Goal: Use online tool/utility: Utilize a website feature to perform a specific function

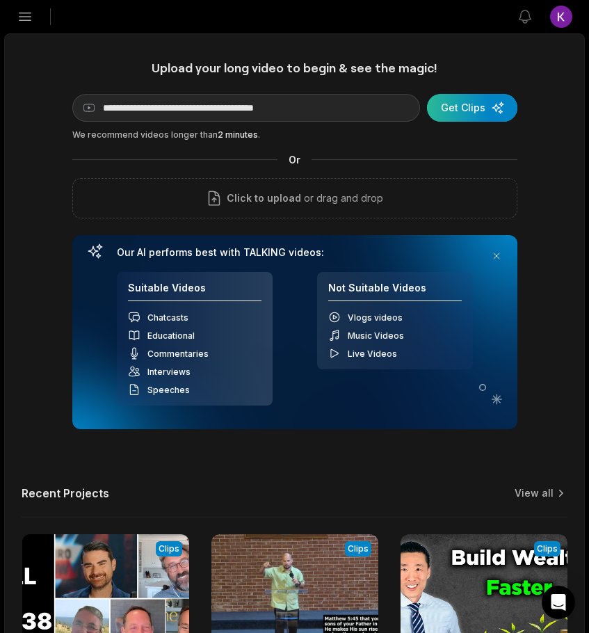
type input "**********"
click at [477, 105] on div "submit" at bounding box center [472, 108] width 90 height 28
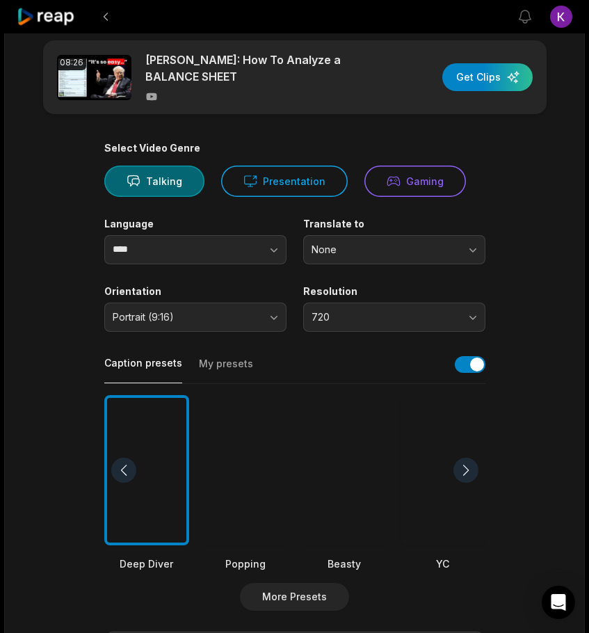
scroll to position [20, 0]
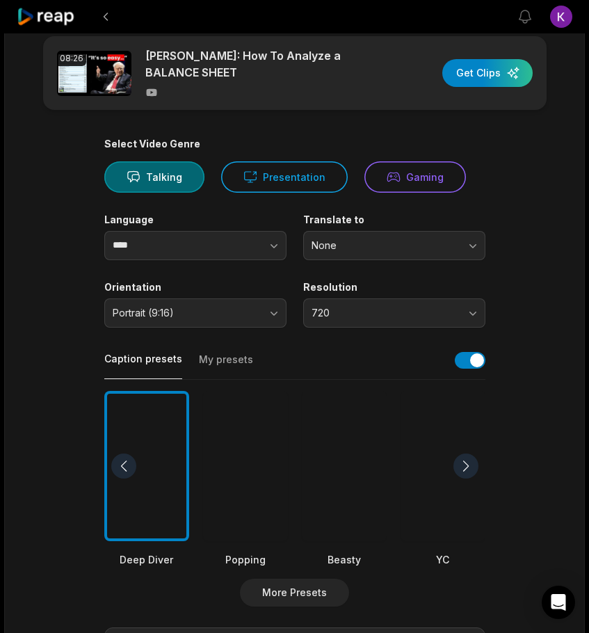
click at [219, 360] on button "My presets" at bounding box center [226, 366] width 54 height 26
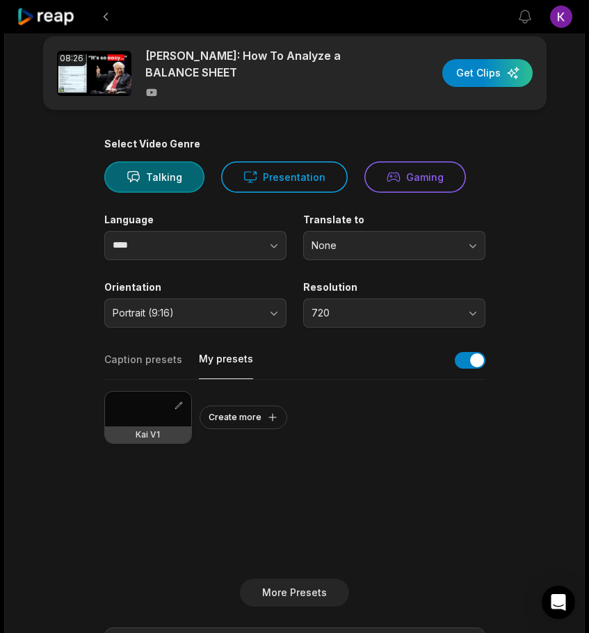
click at [127, 413] on div at bounding box center [148, 409] width 86 height 35
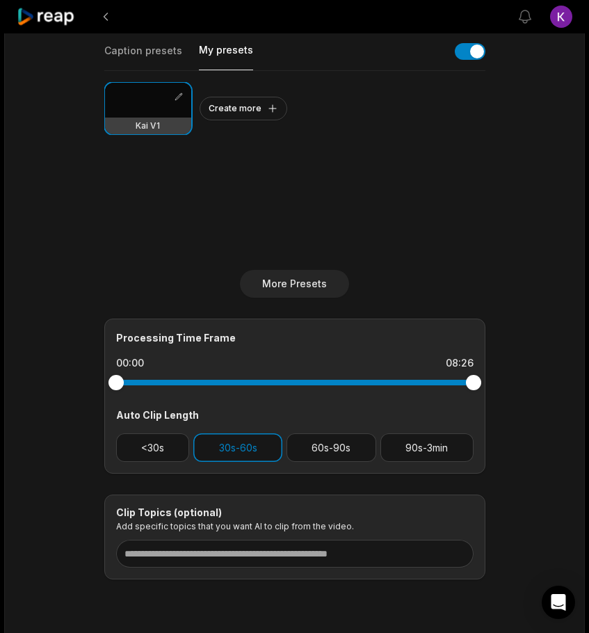
scroll to position [330, 0]
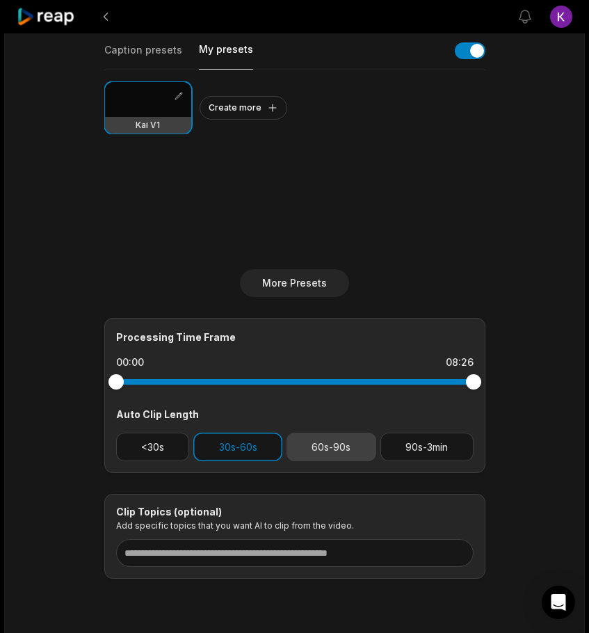
click at [354, 449] on button "60s-90s" at bounding box center [332, 447] width 90 height 29
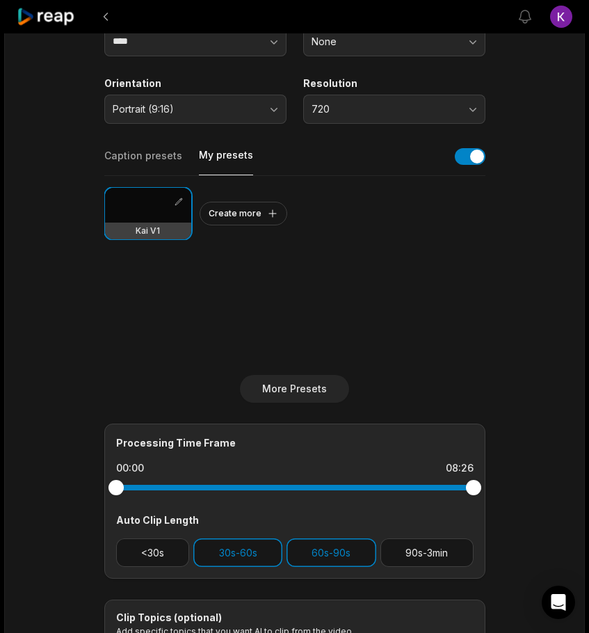
scroll to position [376, 0]
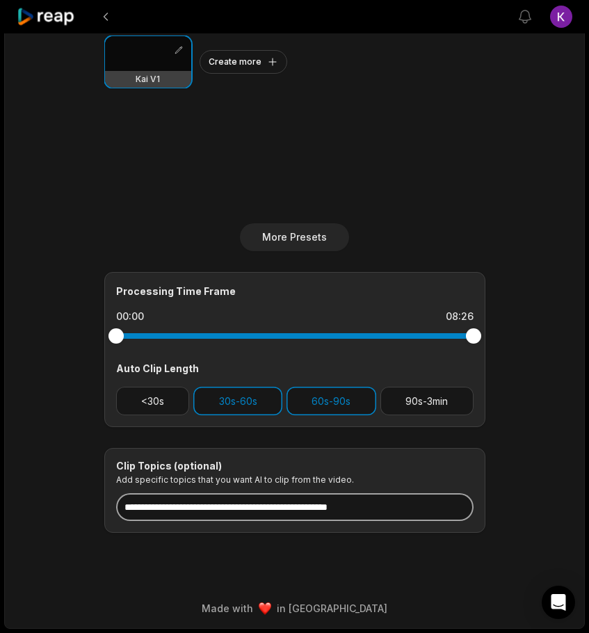
click at [346, 511] on input at bounding box center [295, 507] width 358 height 28
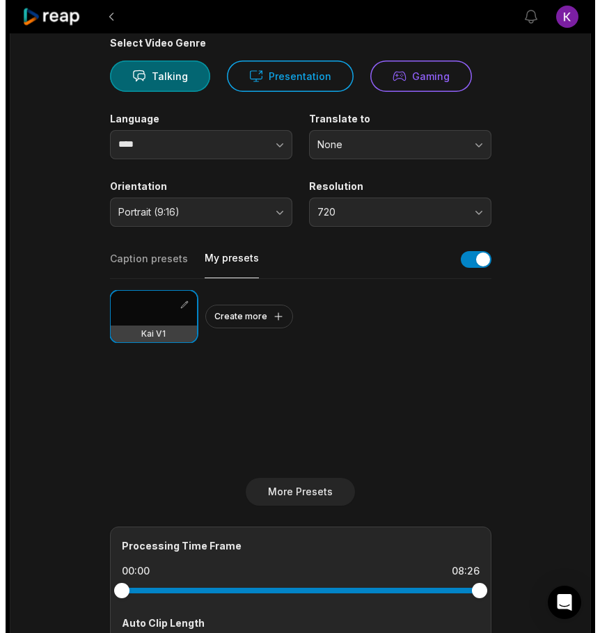
scroll to position [0, 0]
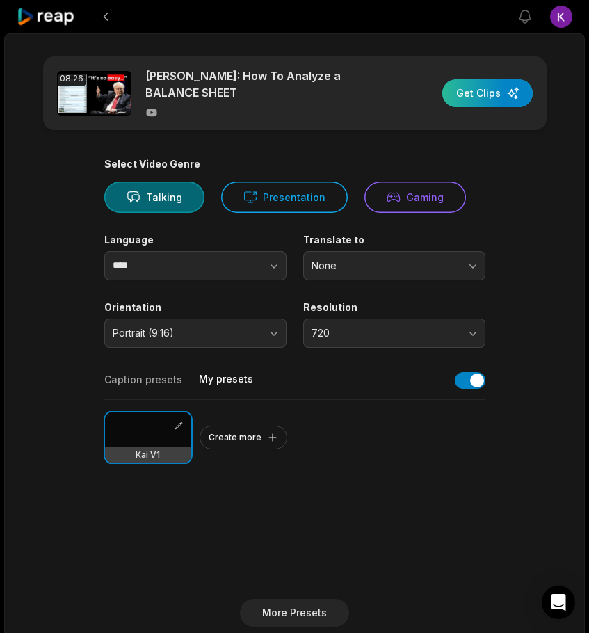
click at [483, 96] on div "button" at bounding box center [488, 93] width 90 height 28
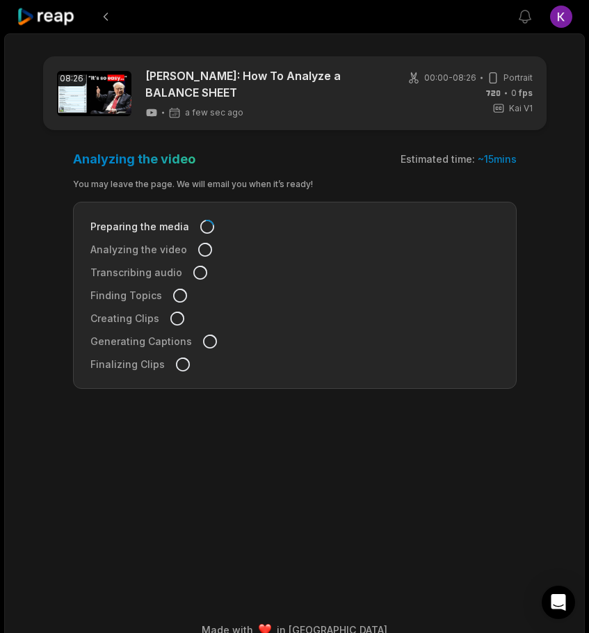
click at [49, 21] on icon at bounding box center [46, 17] width 59 height 19
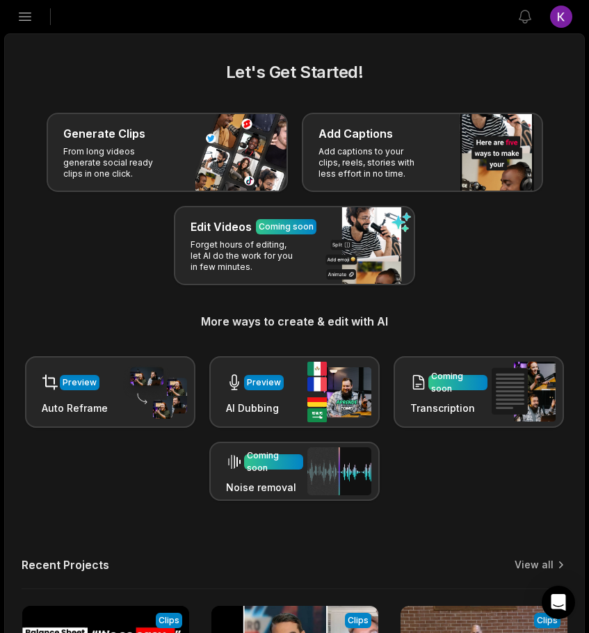
click at [26, 16] on icon "button" at bounding box center [25, 17] width 12 height 8
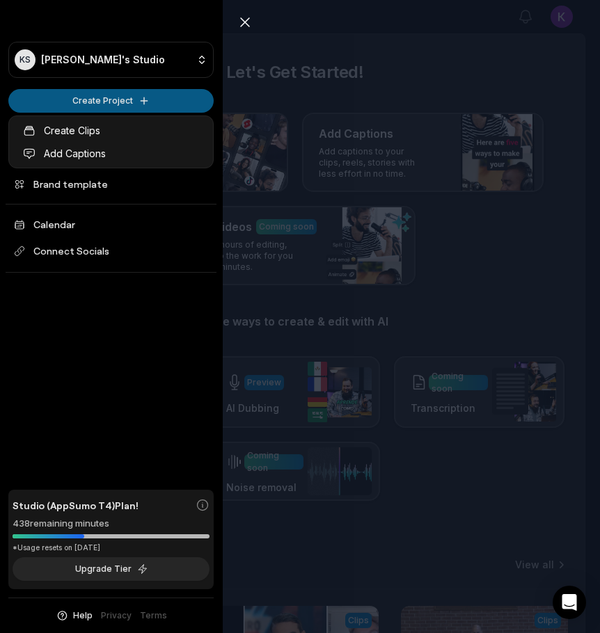
click at [74, 106] on html "KS Kai's Studio Create Project Home Projects Brand template Calendar Connect So…" at bounding box center [300, 316] width 600 height 633
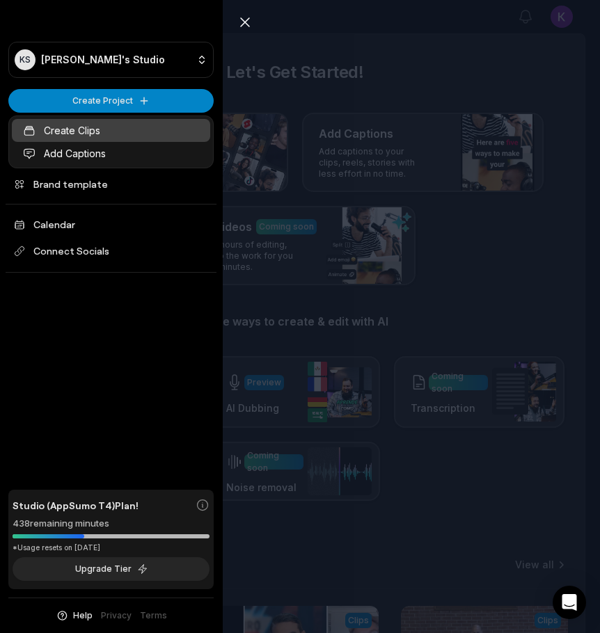
click at [81, 128] on link "Create Clips" at bounding box center [111, 130] width 198 height 23
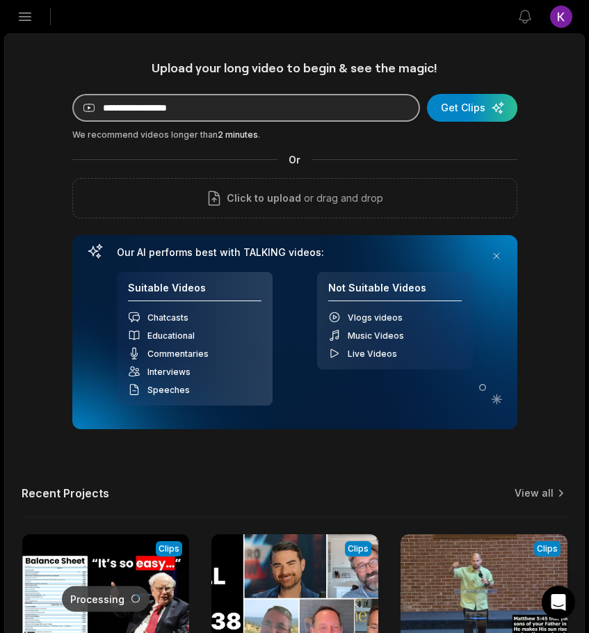
click at [307, 107] on input at bounding box center [246, 108] width 348 height 28
paste input "**********"
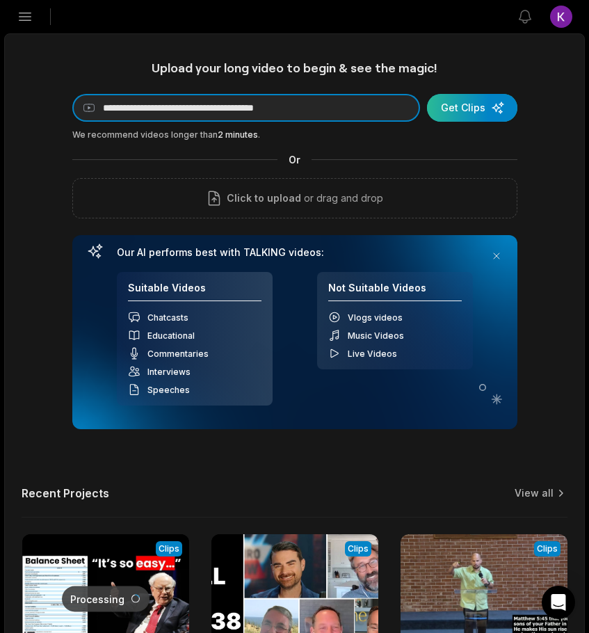
type input "**********"
click at [489, 107] on div "submit" at bounding box center [472, 108] width 90 height 28
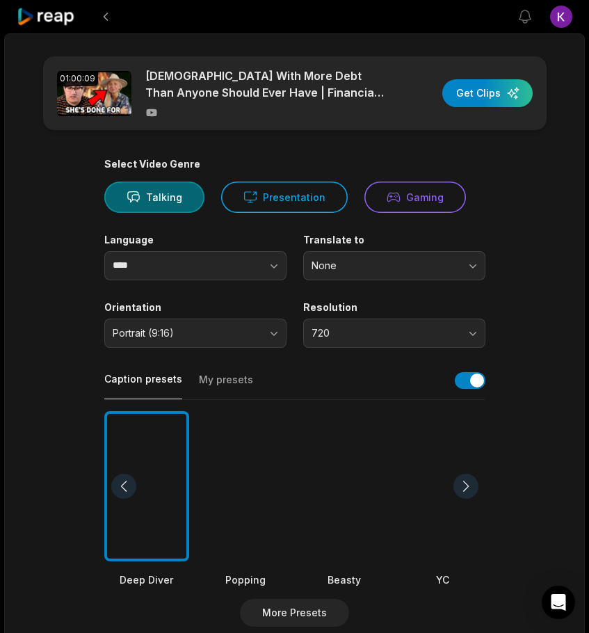
click at [223, 385] on button "My presets" at bounding box center [226, 386] width 54 height 26
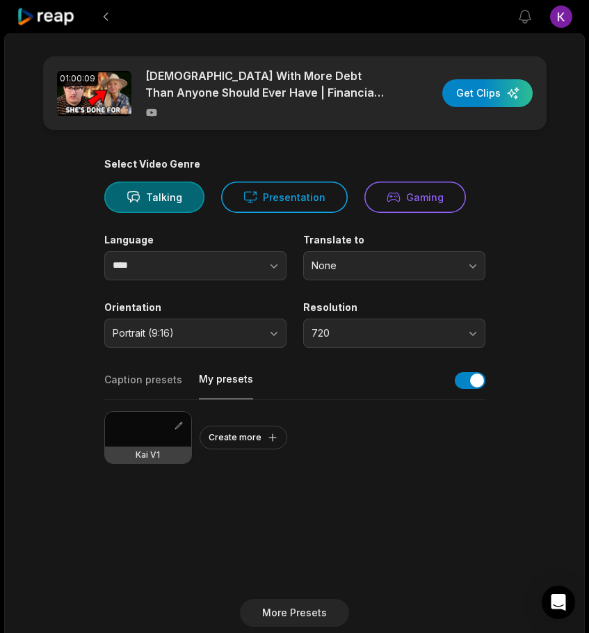
click at [150, 440] on div at bounding box center [148, 429] width 86 height 35
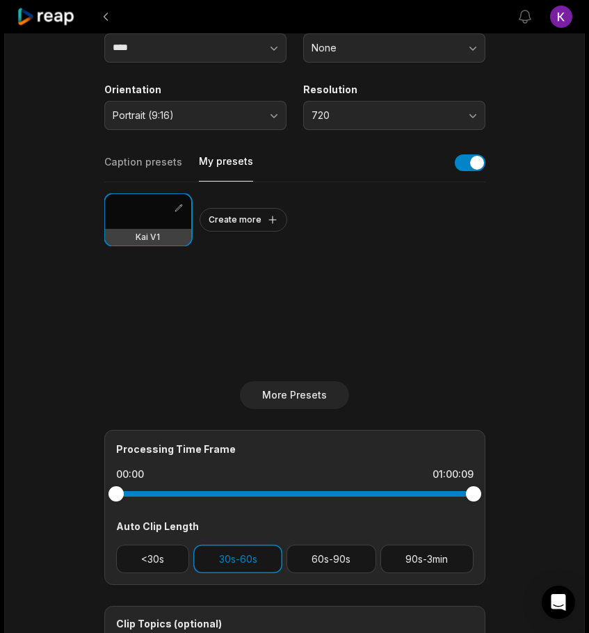
scroll to position [218, 0]
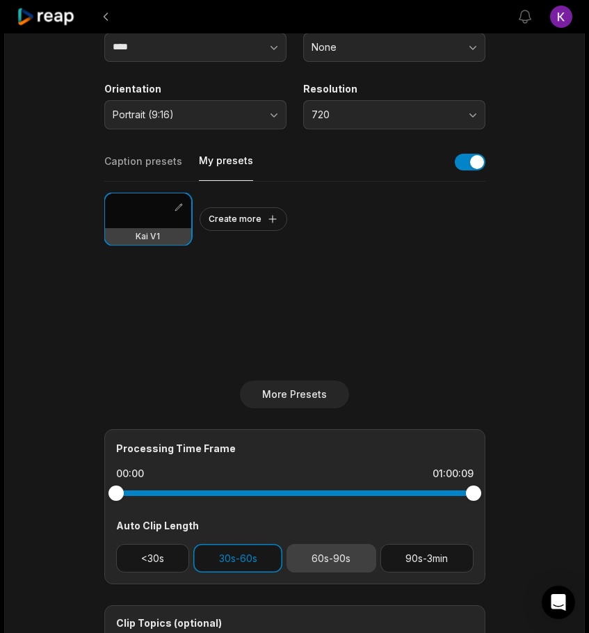
click at [335, 557] on button "60s-90s" at bounding box center [332, 558] width 90 height 29
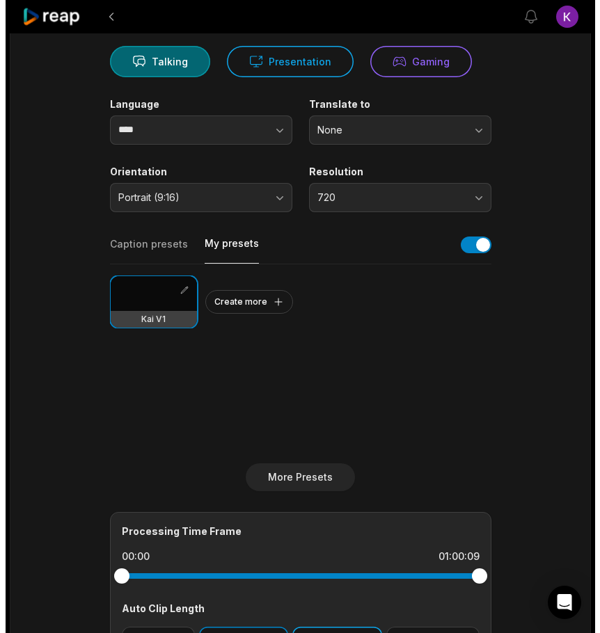
scroll to position [0, 0]
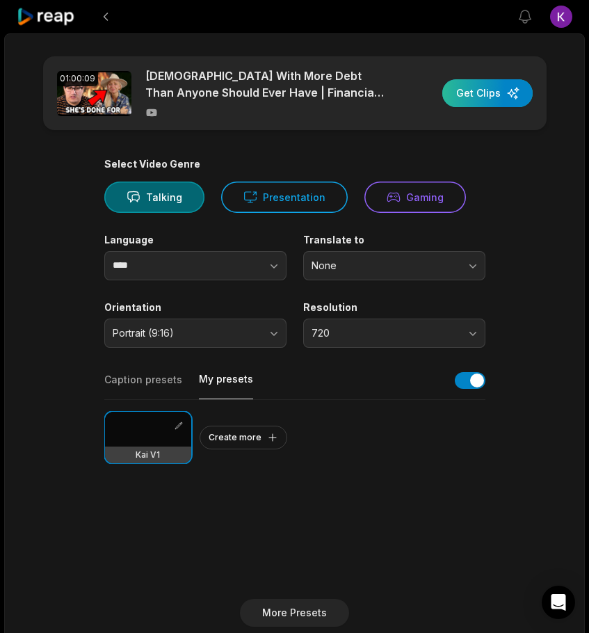
click at [507, 97] on div "button" at bounding box center [488, 93] width 90 height 28
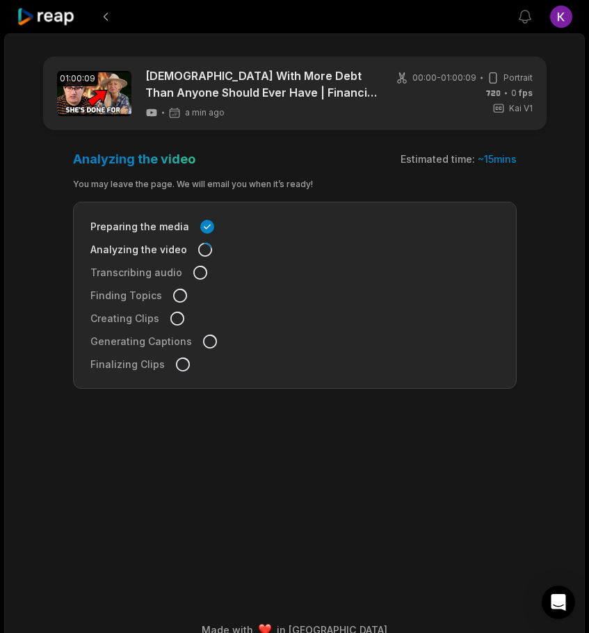
click at [29, 16] on icon at bounding box center [46, 17] width 59 height 19
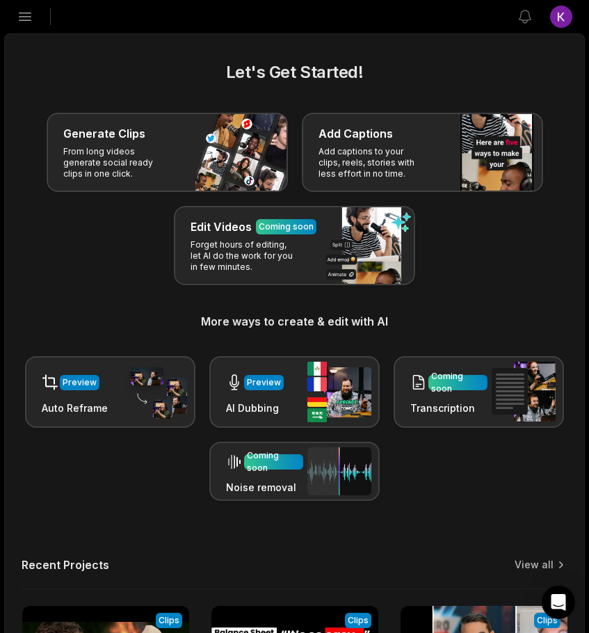
click at [24, 19] on icon "button" at bounding box center [25, 16] width 17 height 17
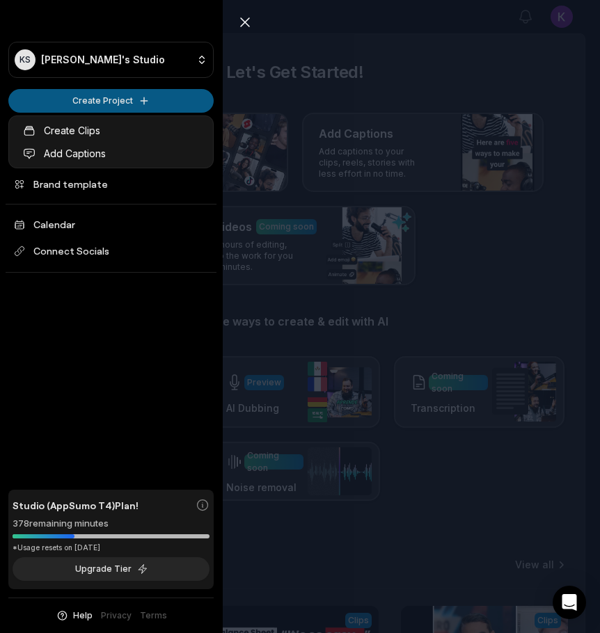
click at [58, 106] on html "KS Kai's Studio Create Project Home Projects Brand template Calendar Connect So…" at bounding box center [300, 316] width 600 height 633
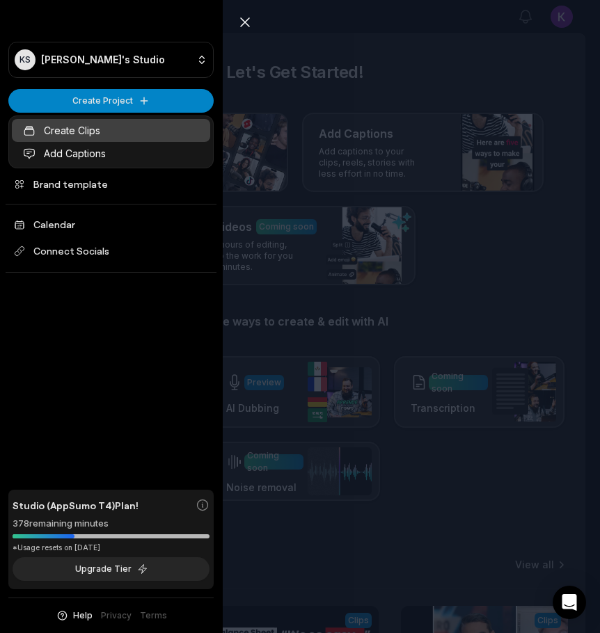
click at [72, 128] on link "Create Clips" at bounding box center [111, 130] width 198 height 23
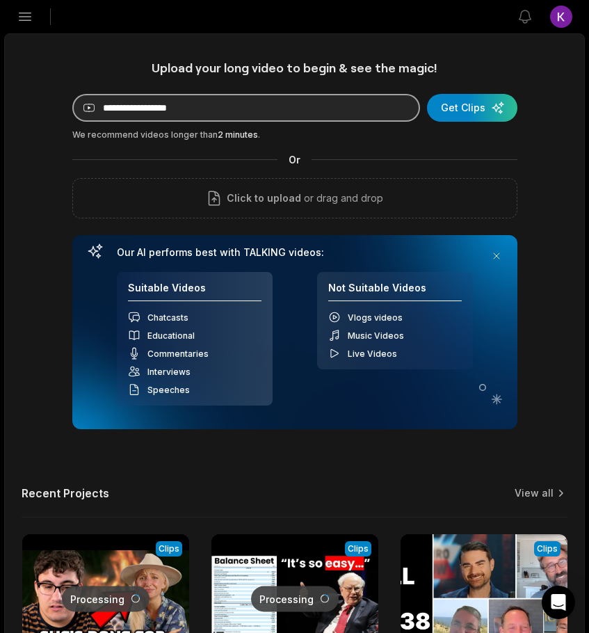
click at [195, 106] on input at bounding box center [246, 108] width 348 height 28
paste input "**********"
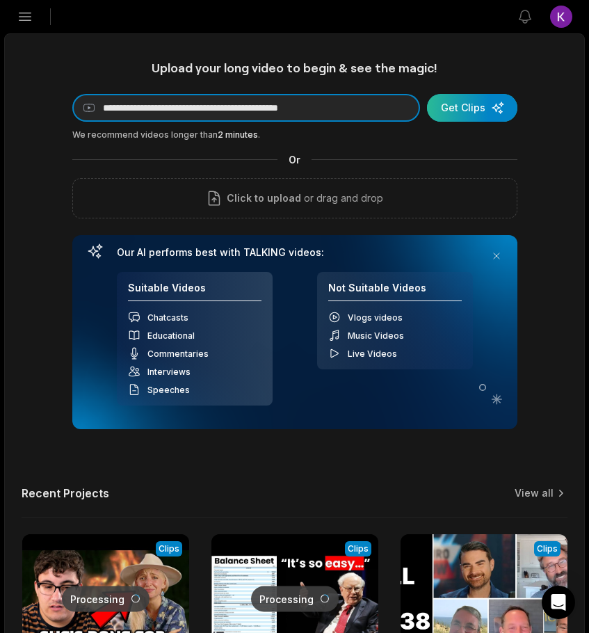
type input "**********"
click at [475, 111] on div "submit" at bounding box center [472, 108] width 90 height 28
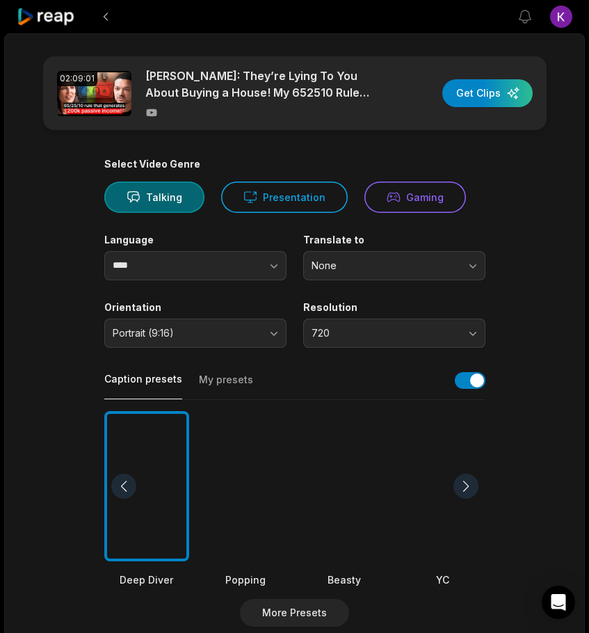
click at [211, 385] on button "My presets" at bounding box center [226, 386] width 54 height 26
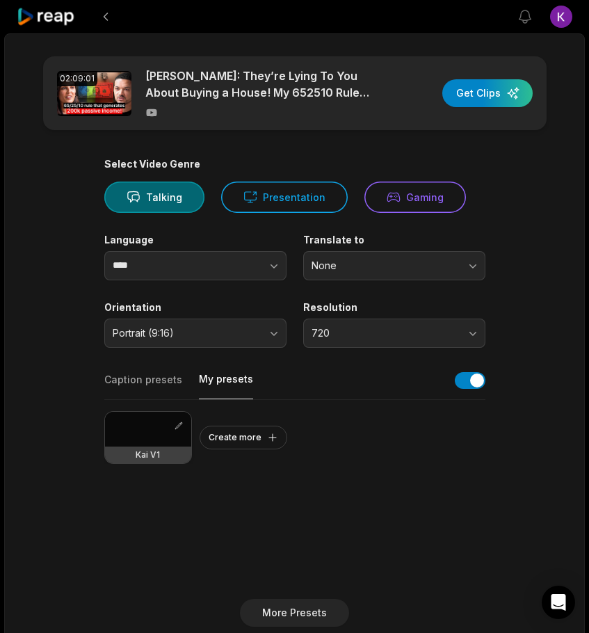
click at [152, 427] on div at bounding box center [148, 429] width 86 height 35
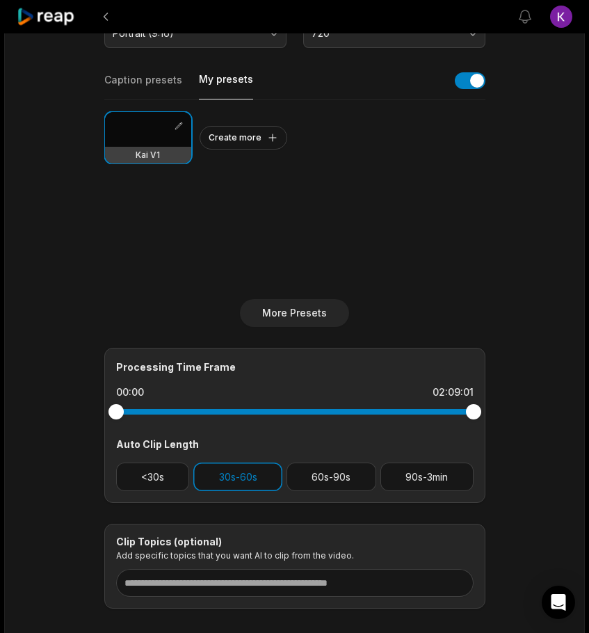
scroll to position [376, 0]
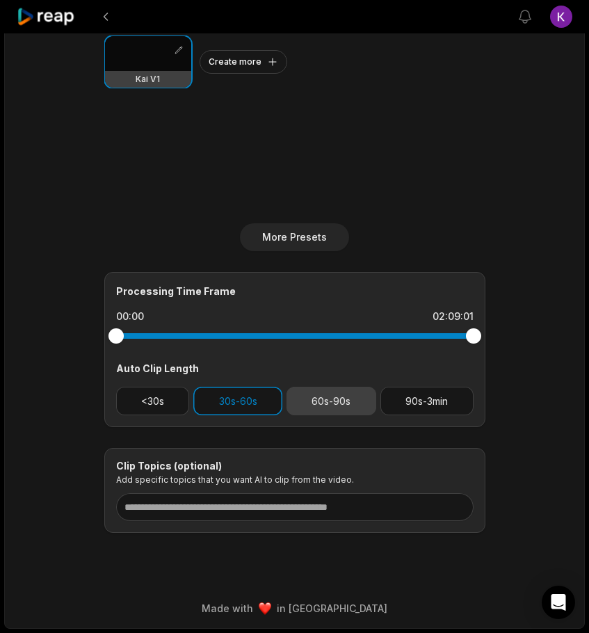
click at [336, 399] on button "60s-90s" at bounding box center [332, 401] width 90 height 29
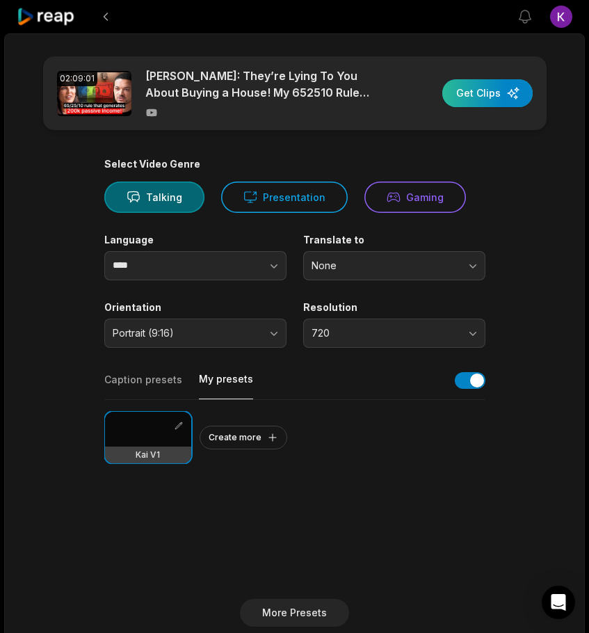
click at [508, 86] on div "button" at bounding box center [488, 93] width 90 height 28
click at [561, 119] on main "02:09:01 Nischa Shah: They’re Lying To You About Buying a House! My 652510 Rule…" at bounding box center [295, 482] width 580 height 852
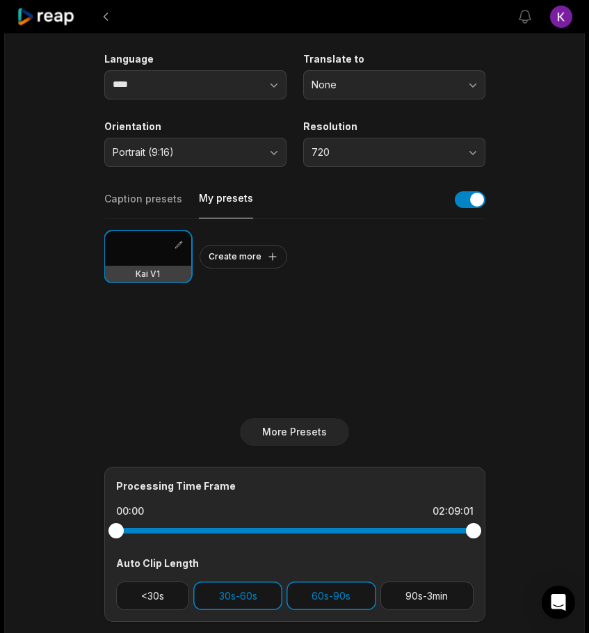
scroll to position [177, 0]
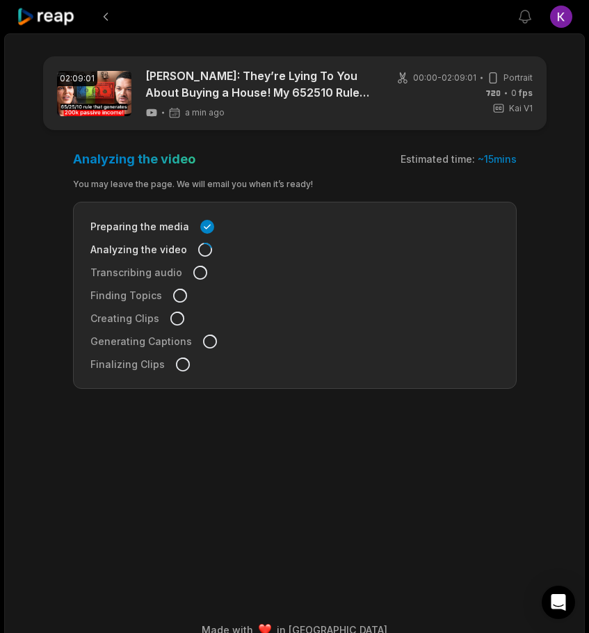
click at [32, 17] on icon at bounding box center [46, 17] width 59 height 19
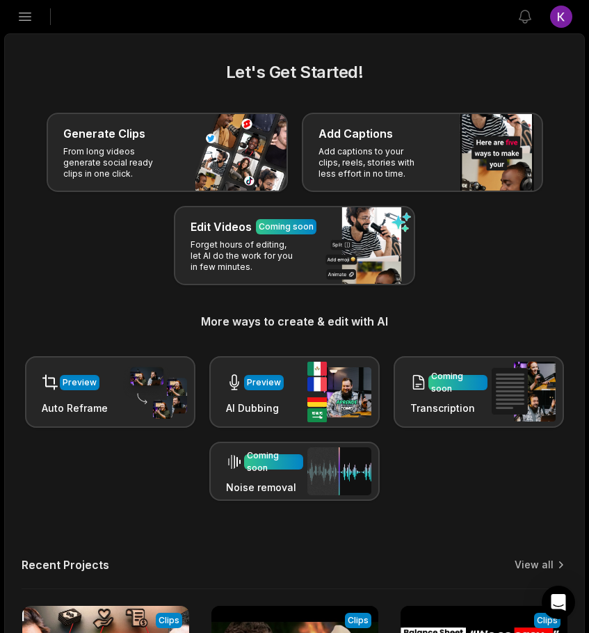
click at [24, 11] on icon "button" at bounding box center [25, 16] width 17 height 17
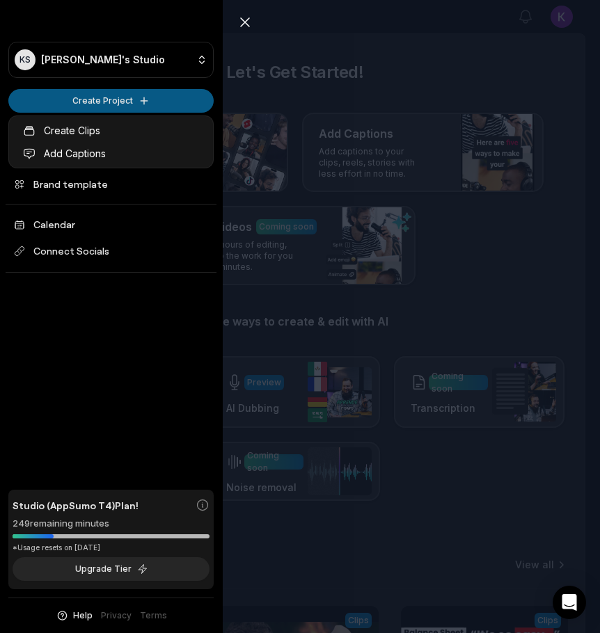
click at [93, 109] on html "KS Kai's Studio Create Project Home Projects Brand template Calendar Connect So…" at bounding box center [300, 316] width 600 height 633
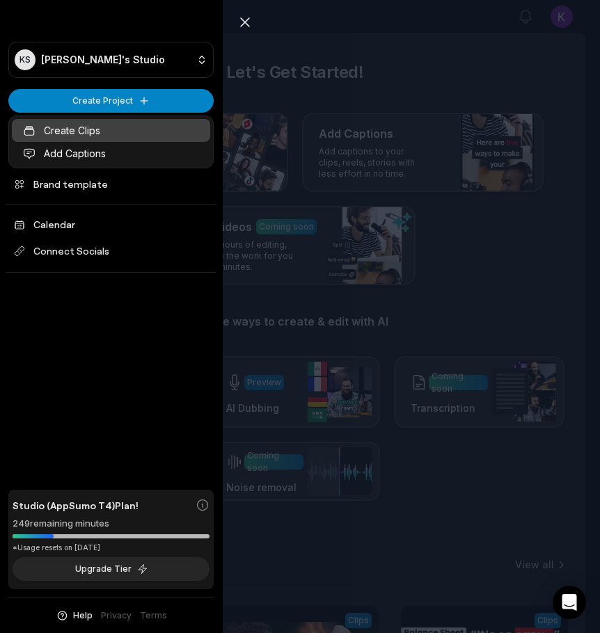
click at [82, 132] on link "Create Clips" at bounding box center [111, 130] width 198 height 23
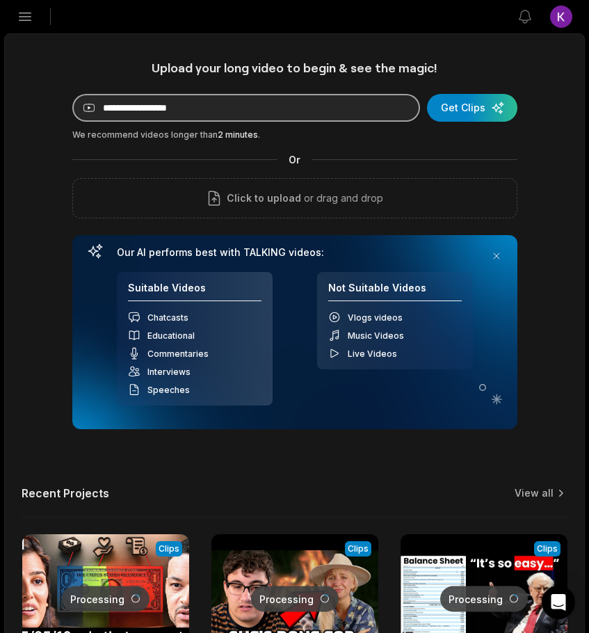
click at [186, 117] on input at bounding box center [246, 108] width 348 height 28
paste input "**********"
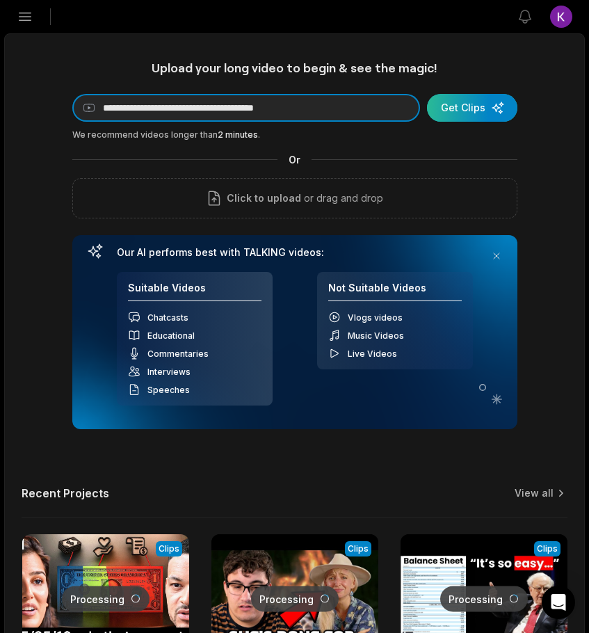
type input "**********"
click at [467, 111] on div "submit" at bounding box center [472, 108] width 90 height 28
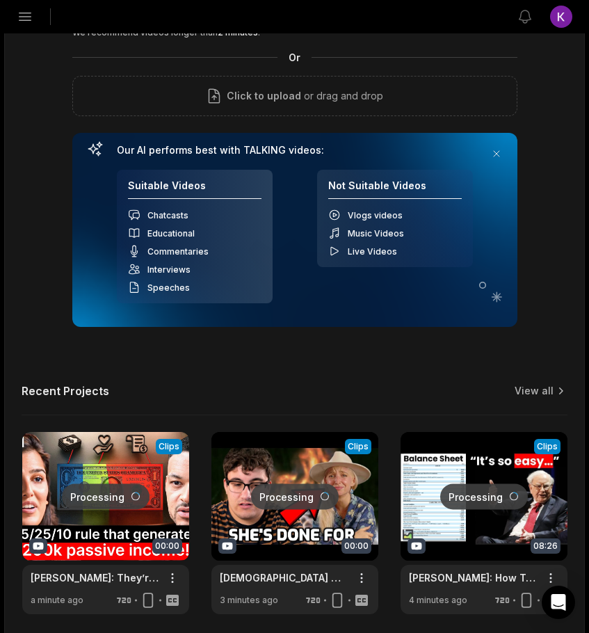
scroll to position [101, 0]
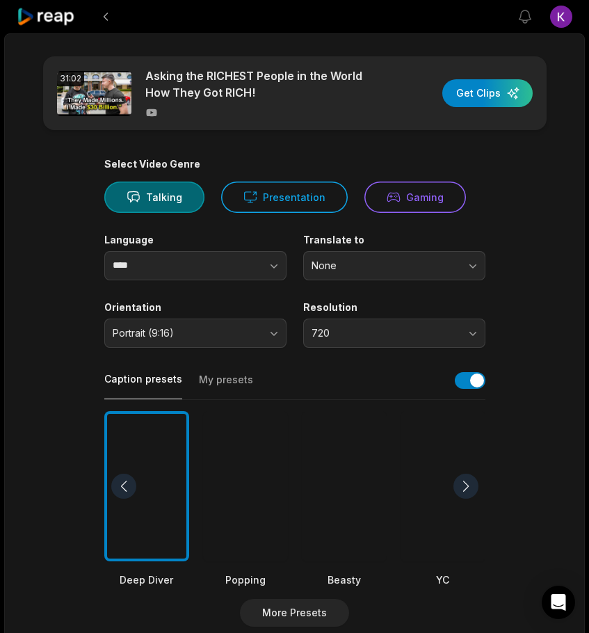
drag, startPoint x: 532, startPoint y: 177, endPoint x: 517, endPoint y: 172, distance: 15.6
click at [517, 172] on main "31:02 Asking the RICHEST People in the World How They Got RICH! Get Clips Selec…" at bounding box center [295, 482] width 580 height 852
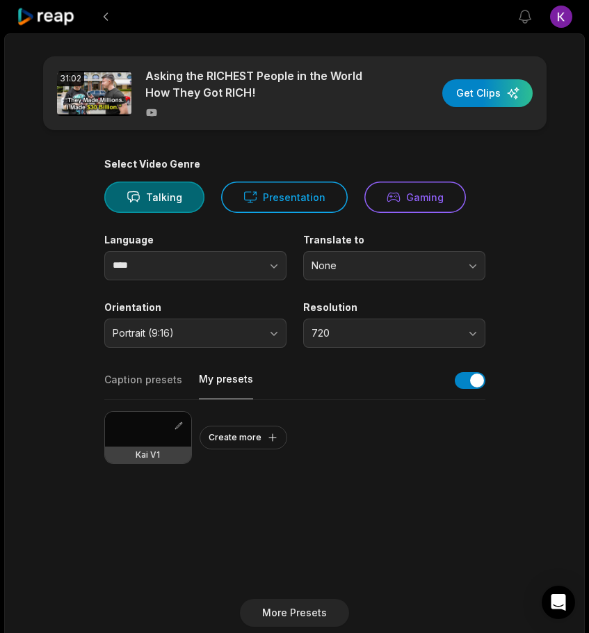
click at [227, 378] on button "My presets" at bounding box center [226, 385] width 54 height 27
click at [148, 434] on div at bounding box center [148, 429] width 86 height 35
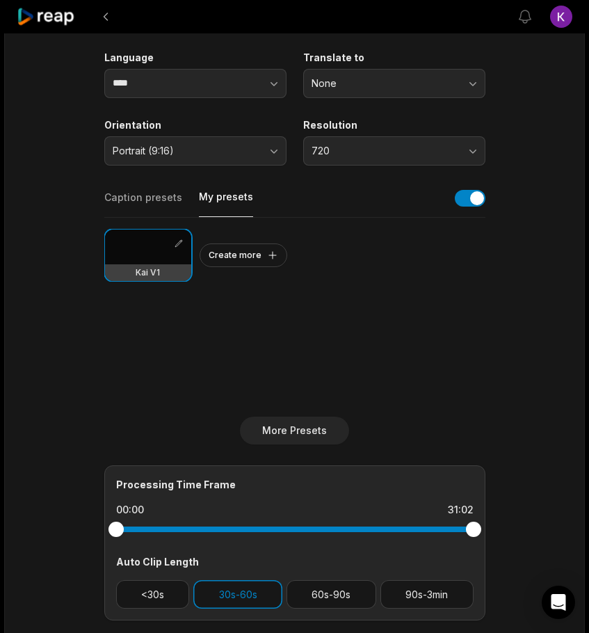
scroll to position [337, 0]
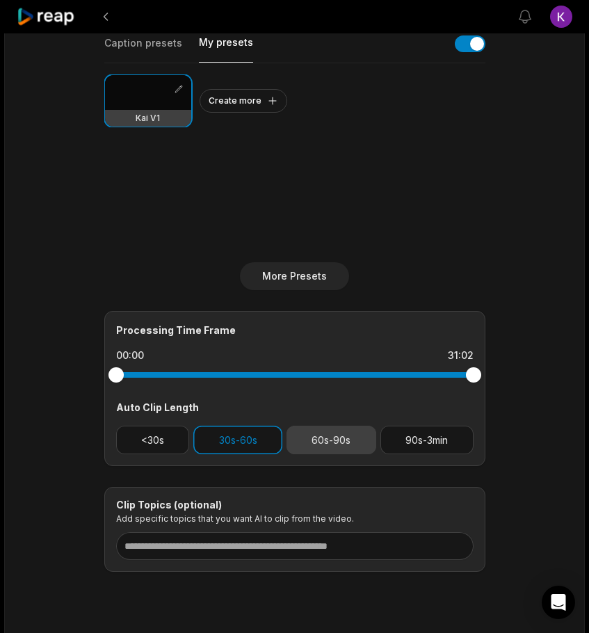
click at [349, 440] on button "60s-90s" at bounding box center [332, 440] width 90 height 29
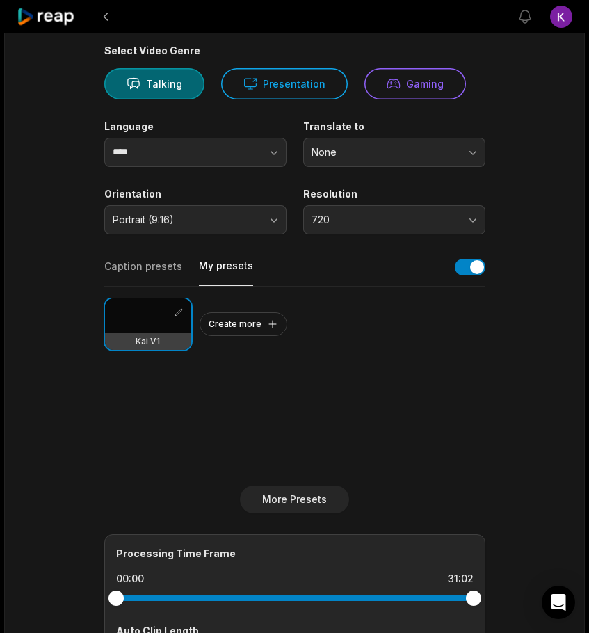
scroll to position [33, 0]
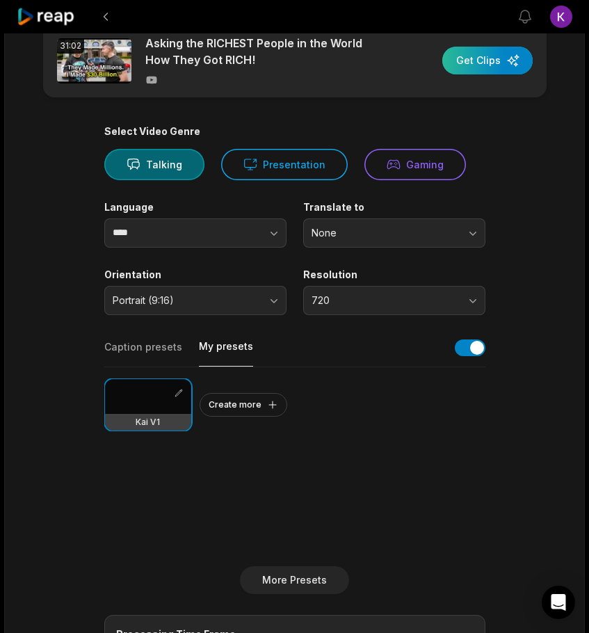
click at [493, 64] on div "button" at bounding box center [488, 61] width 90 height 28
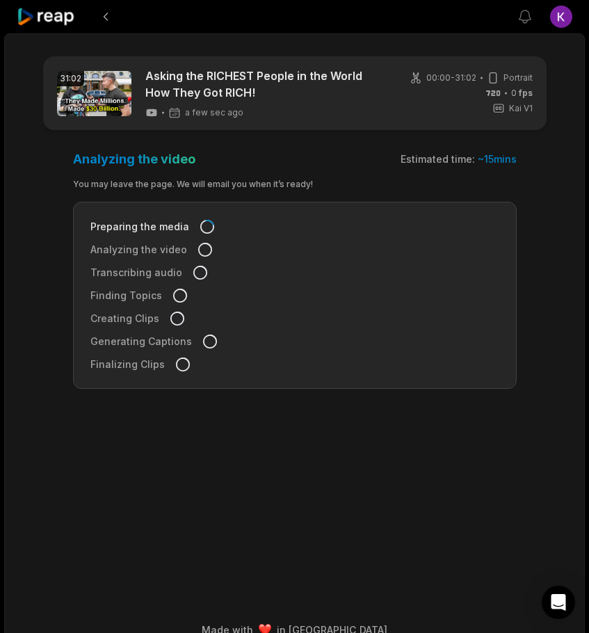
click at [25, 16] on icon at bounding box center [46, 17] width 59 height 19
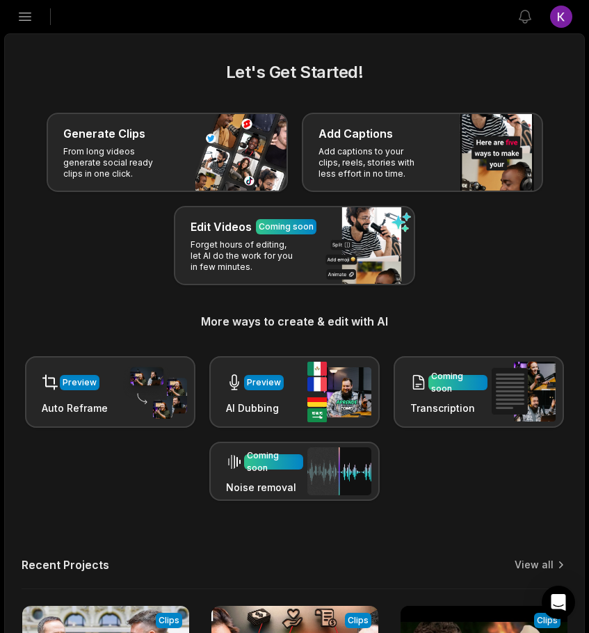
click at [25, 19] on icon "button" at bounding box center [25, 16] width 17 height 17
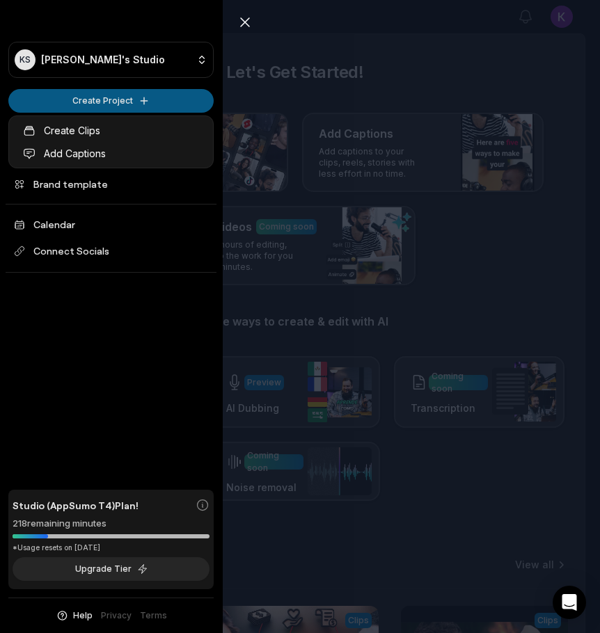
click at [77, 100] on html "KS Kai's Studio Create Project Home Projects Brand template Calendar Connect So…" at bounding box center [300, 316] width 600 height 633
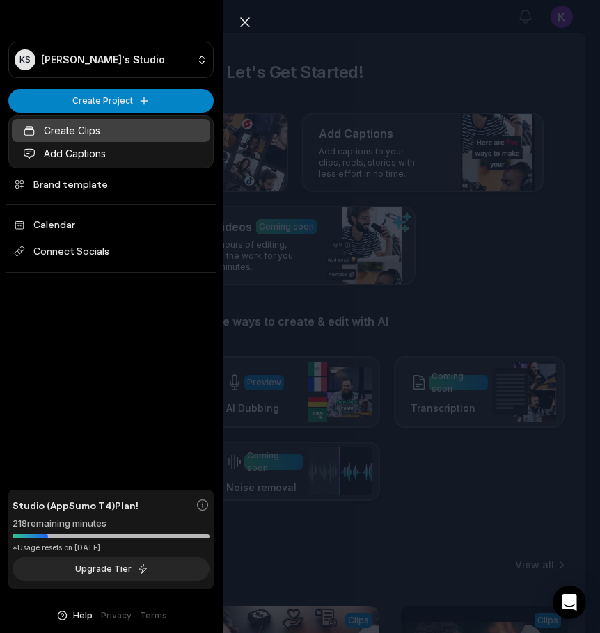
click at [80, 126] on link "Create Clips" at bounding box center [111, 130] width 198 height 23
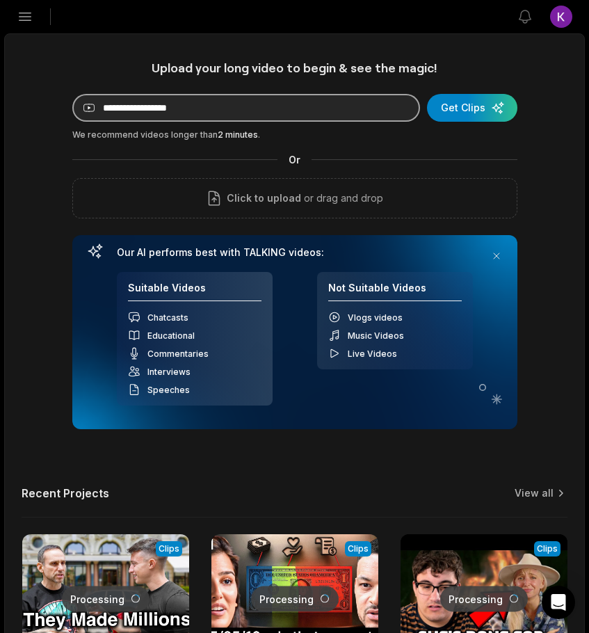
click at [335, 105] on input at bounding box center [246, 108] width 348 height 28
paste input "**********"
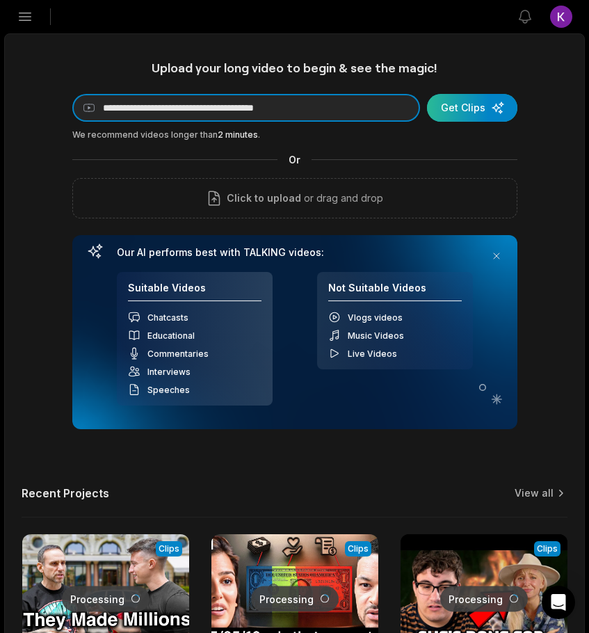
type input "**********"
click at [475, 113] on div "submit" at bounding box center [472, 108] width 90 height 28
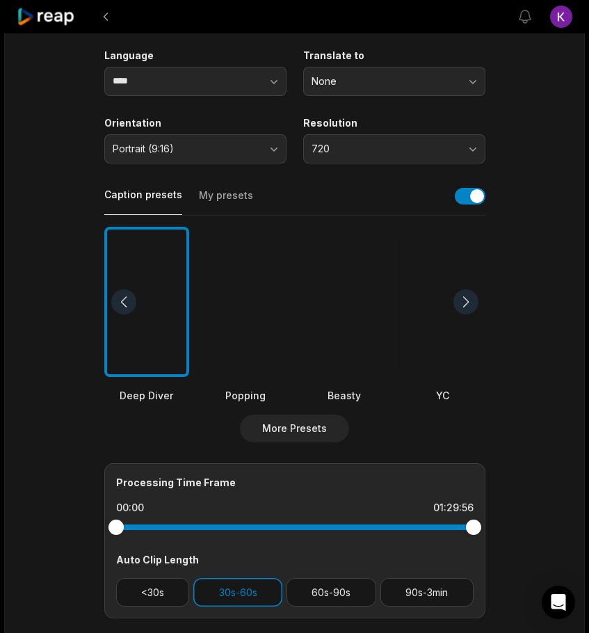
scroll to position [376, 0]
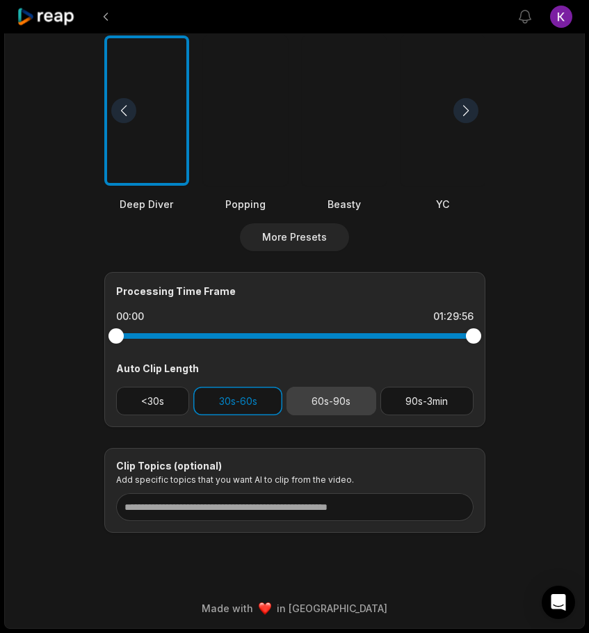
click at [330, 393] on button "60s-90s" at bounding box center [332, 401] width 90 height 29
click at [501, 429] on main "01:29:56 The Most Hated Woman In Financial Audit History Get Clips Select Video…" at bounding box center [295, 107] width 580 height 852
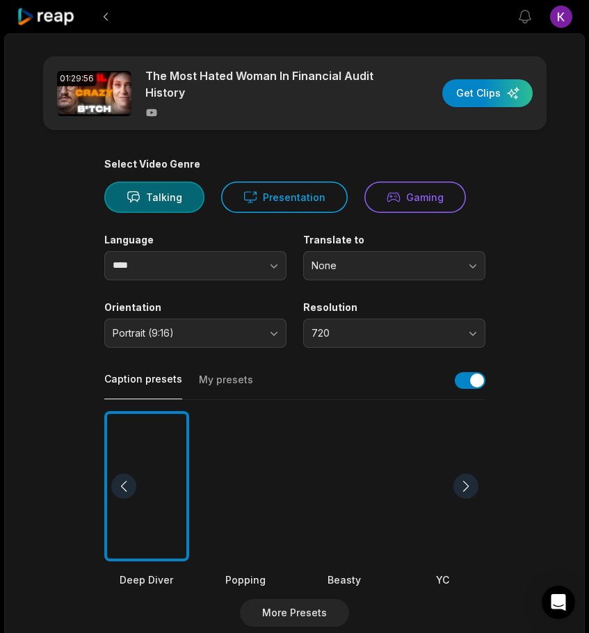
click at [219, 378] on button "My presets" at bounding box center [226, 386] width 54 height 26
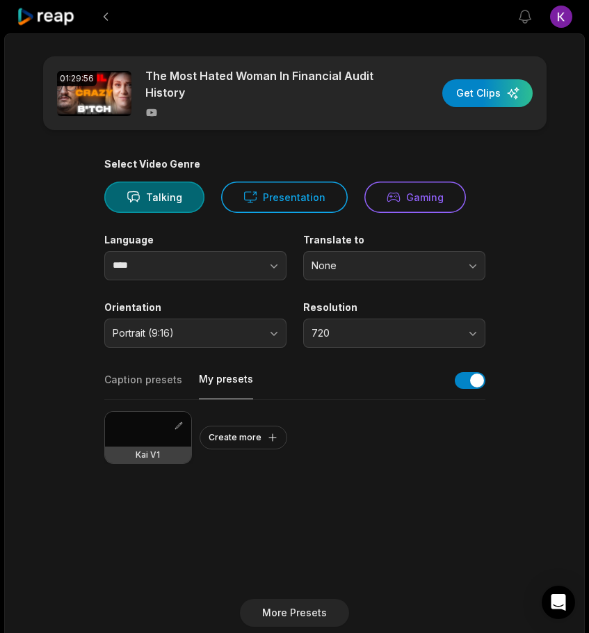
click at [144, 437] on div at bounding box center [148, 429] width 86 height 35
click at [511, 277] on main "01:29:56 The Most Hated Woman In Financial Audit History Get Clips Select Video…" at bounding box center [295, 482] width 580 height 852
click at [485, 101] on div "button" at bounding box center [488, 93] width 90 height 28
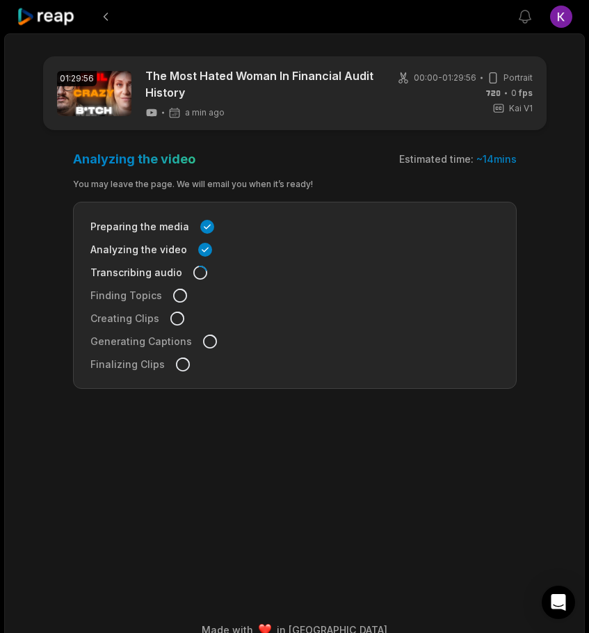
click at [527, 253] on main "01:29:56 The Most Hated Woman In Financial Audit History a min ago 00:00 - 01:2…" at bounding box center [295, 302] width 580 height 493
click at [41, 18] on icon at bounding box center [46, 17] width 59 height 19
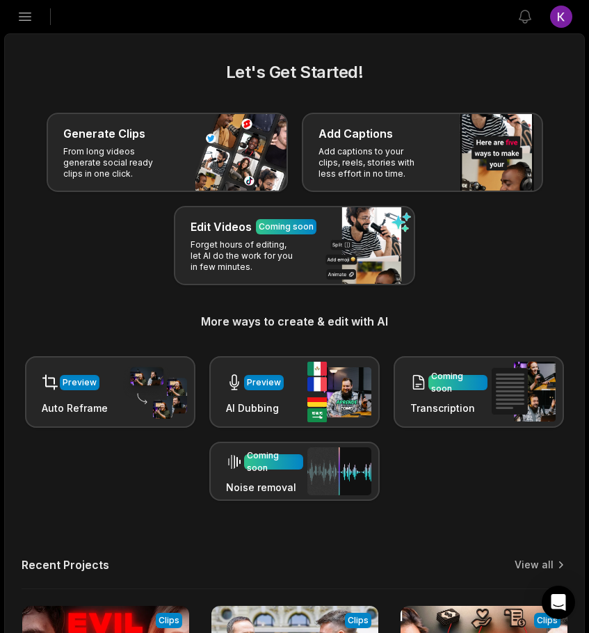
drag, startPoint x: 27, startPoint y: 15, endPoint x: 16, endPoint y: 133, distance: 118.1
click at [16, 133] on div "Let's Get Started! Generate Clips From long videos generate social ready clips …" at bounding box center [295, 526] width 580 height 933
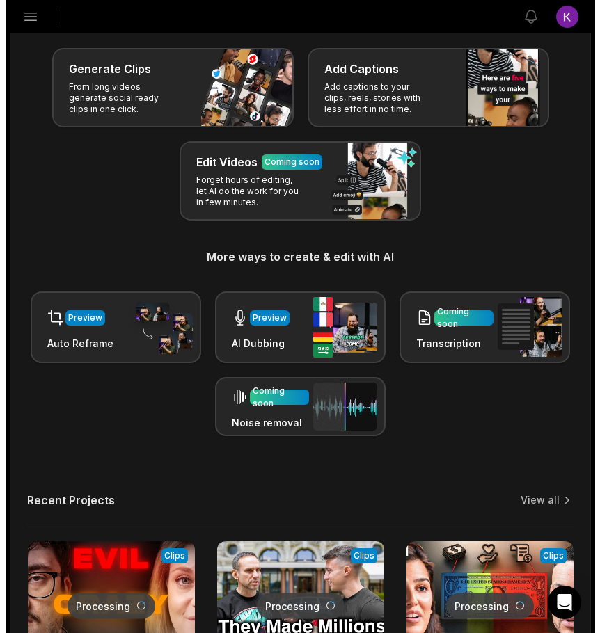
scroll to position [25, 0]
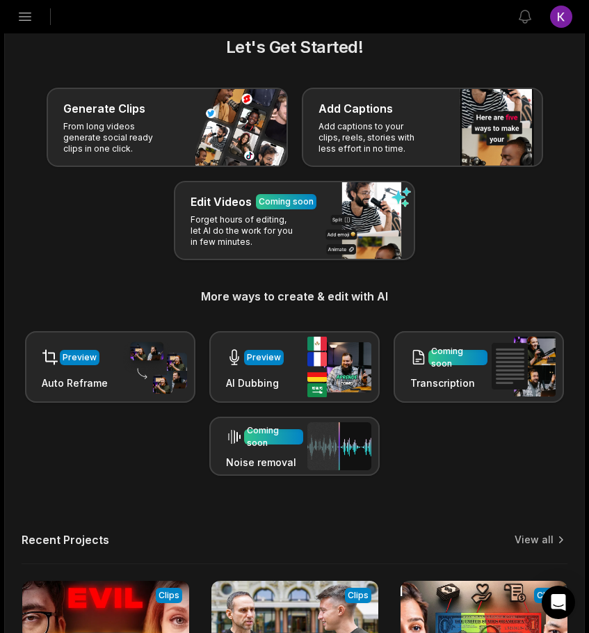
click at [23, 21] on icon "button" at bounding box center [25, 17] width 12 height 8
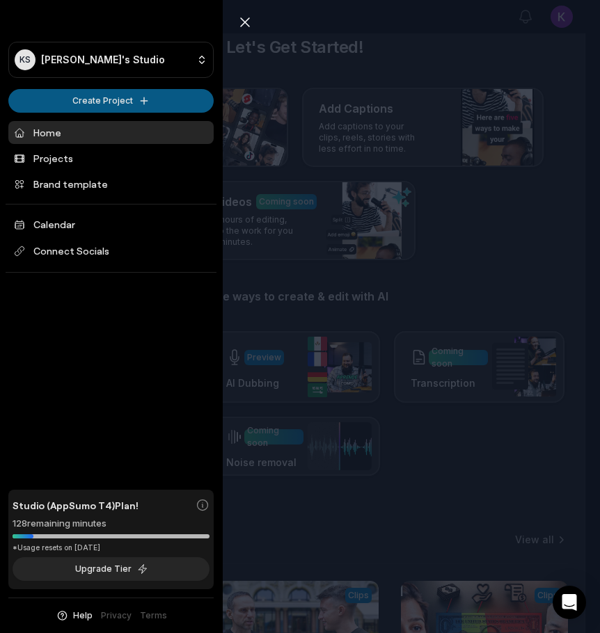
scroll to position [0, 0]
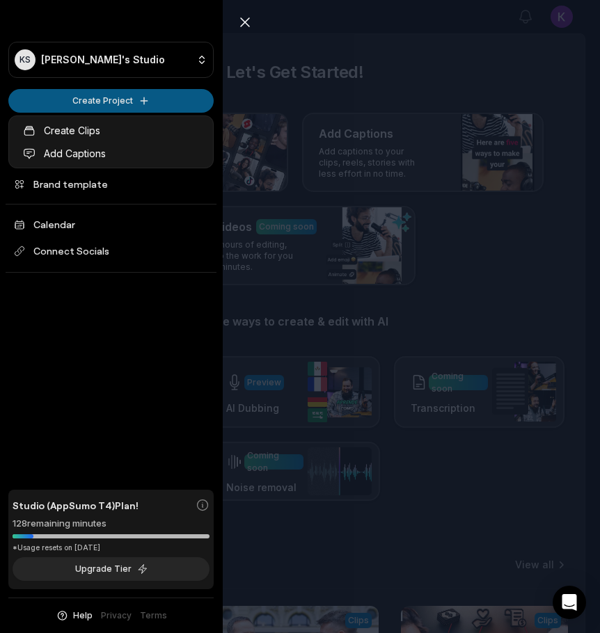
click at [60, 99] on html "KS Kai's Studio Create Project Home Projects Brand template Calendar Connect So…" at bounding box center [300, 316] width 600 height 633
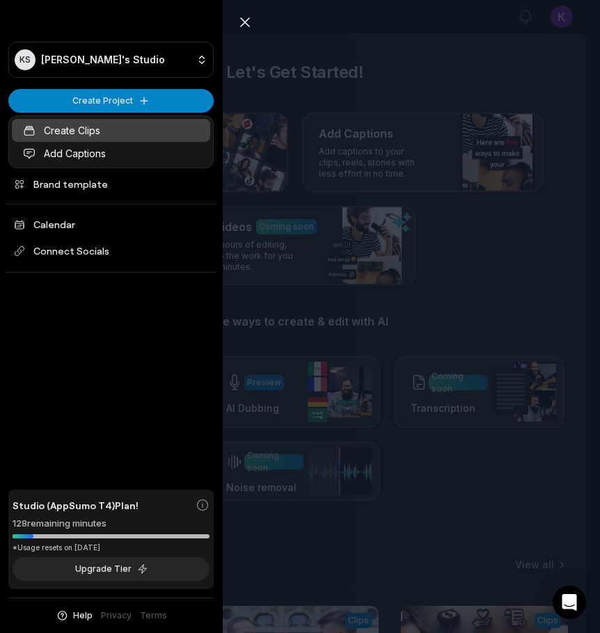
click at [74, 133] on link "Create Clips" at bounding box center [111, 130] width 198 height 23
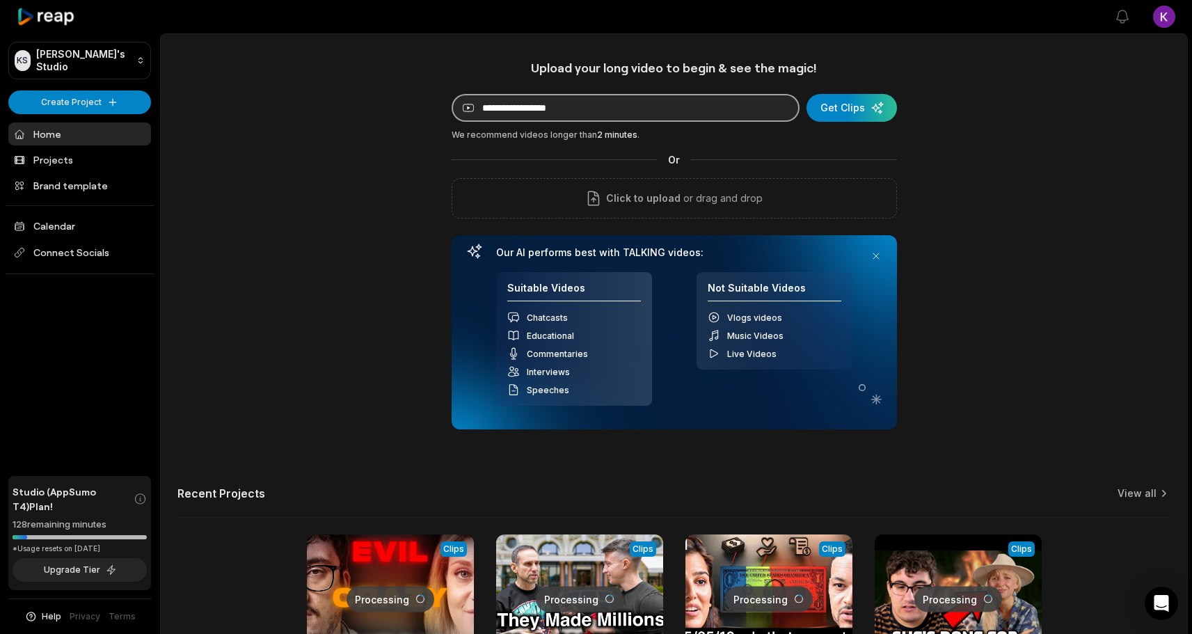
click at [566, 102] on input at bounding box center [626, 108] width 348 height 28
paste input "**********"
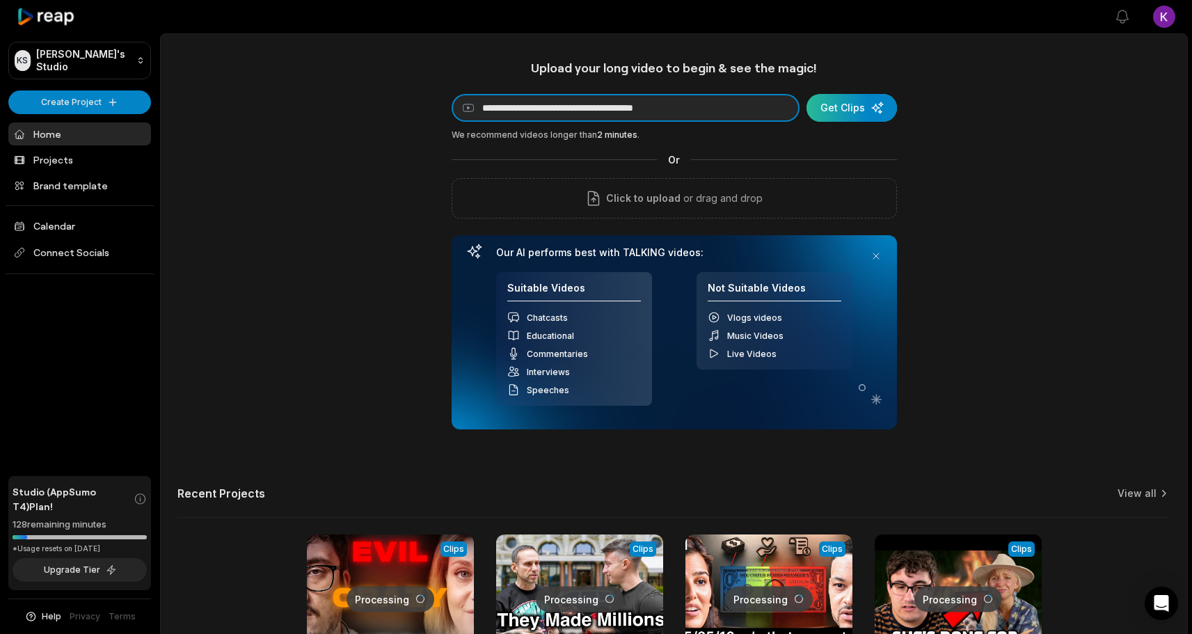
type input "**********"
click at [589, 106] on div "submit" at bounding box center [851, 108] width 90 height 28
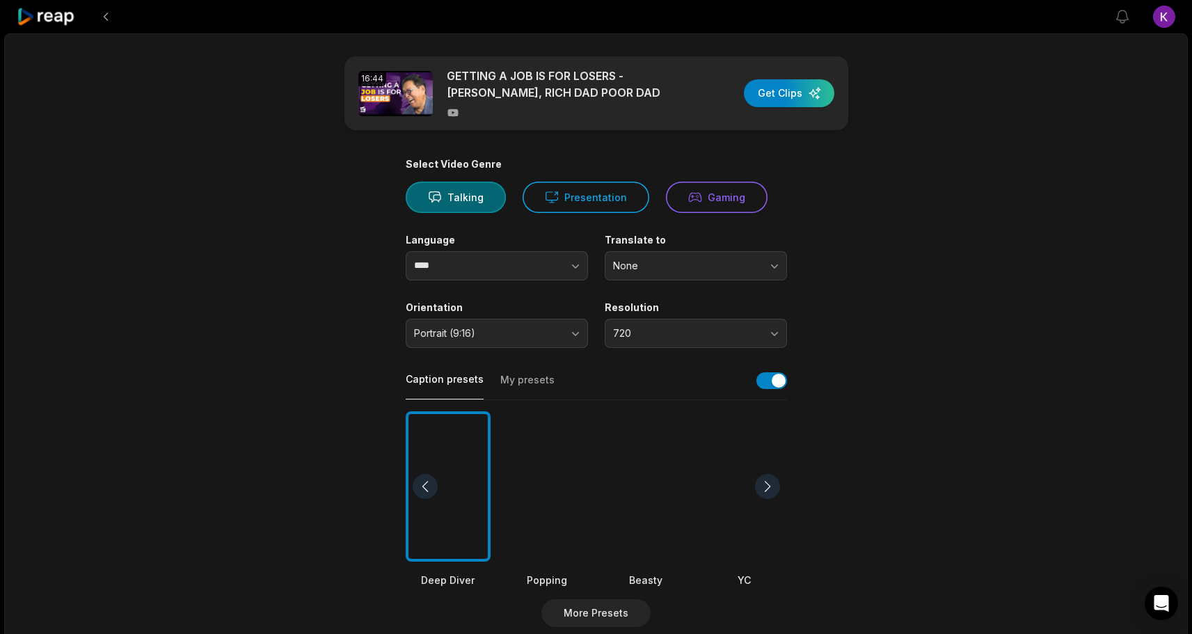
click at [510, 370] on div "Caption presets My presets" at bounding box center [596, 384] width 381 height 31
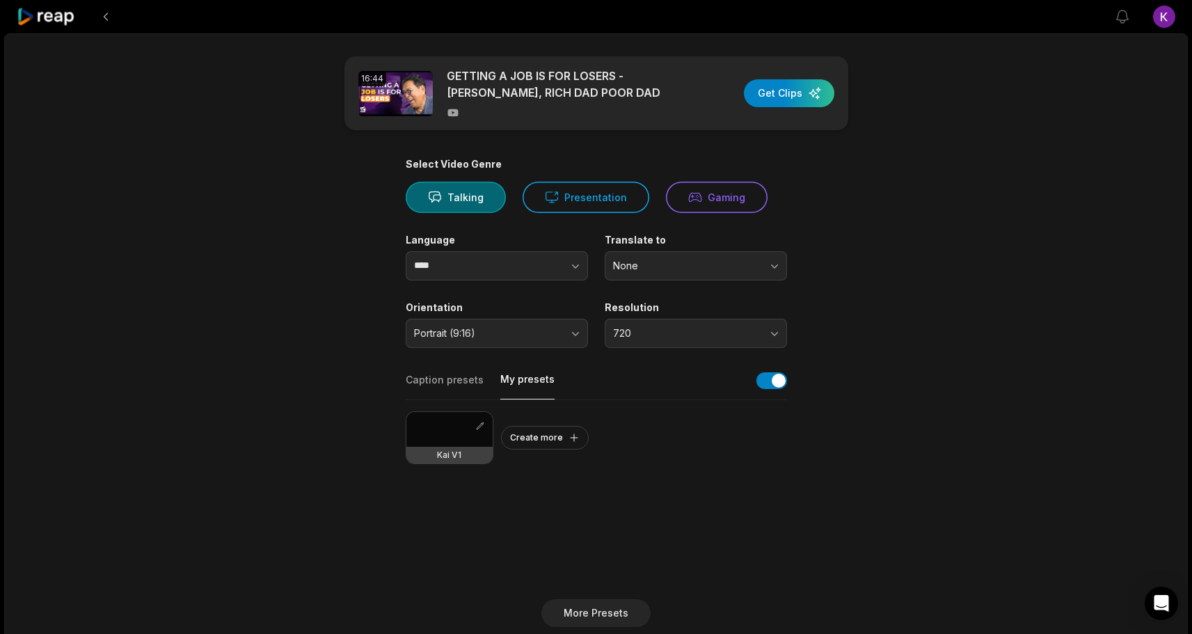
click at [511, 375] on button "My presets" at bounding box center [527, 385] width 54 height 27
click at [448, 424] on div at bounding box center [449, 429] width 86 height 35
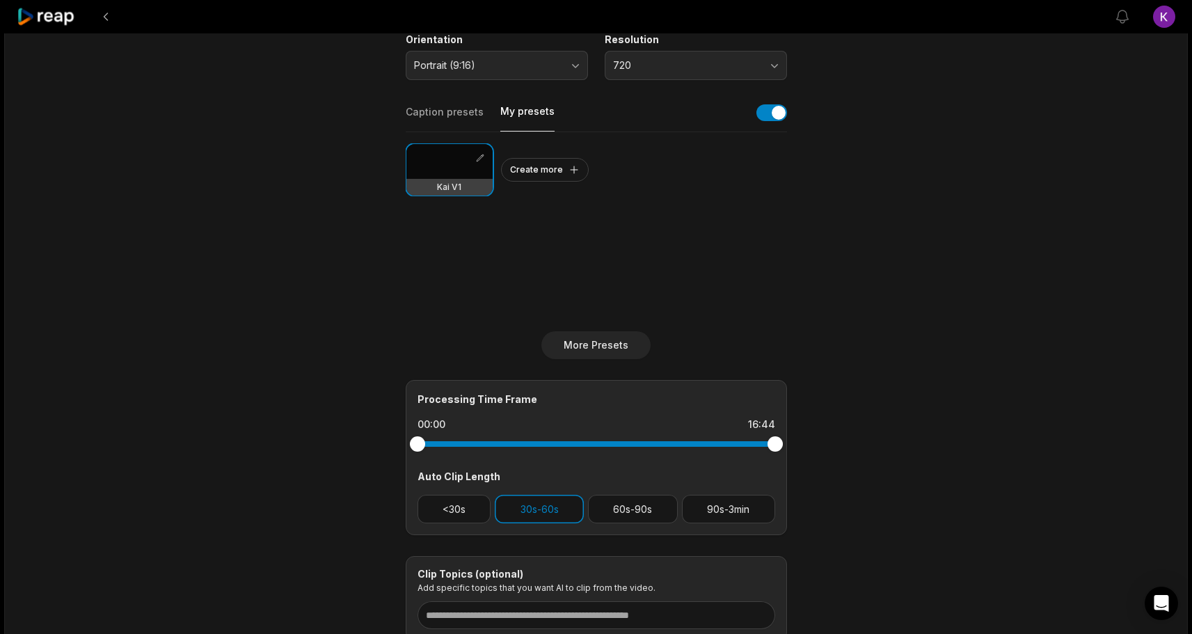
scroll to position [272, 0]
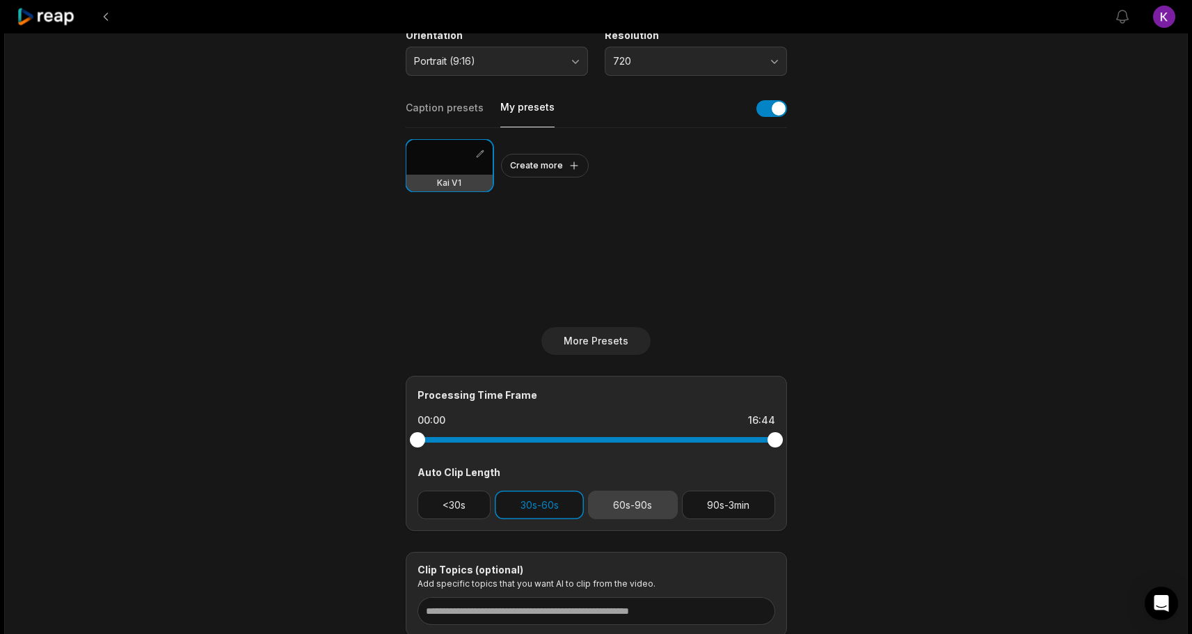
click at [589, 500] on button "60s-90s" at bounding box center [633, 505] width 90 height 29
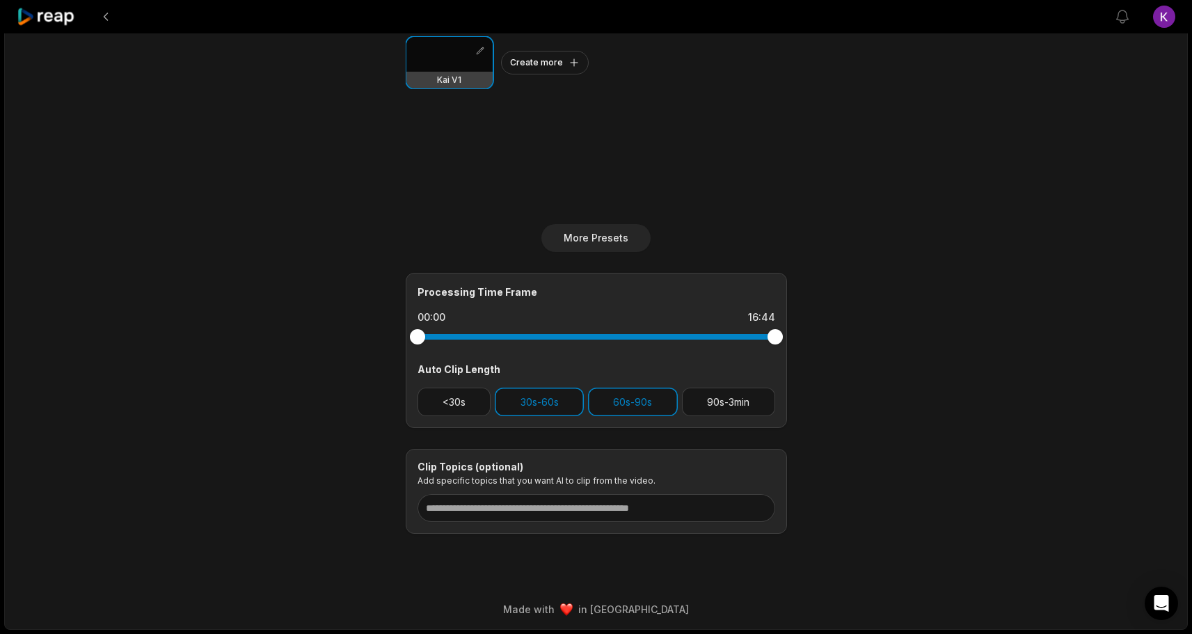
scroll to position [0, 0]
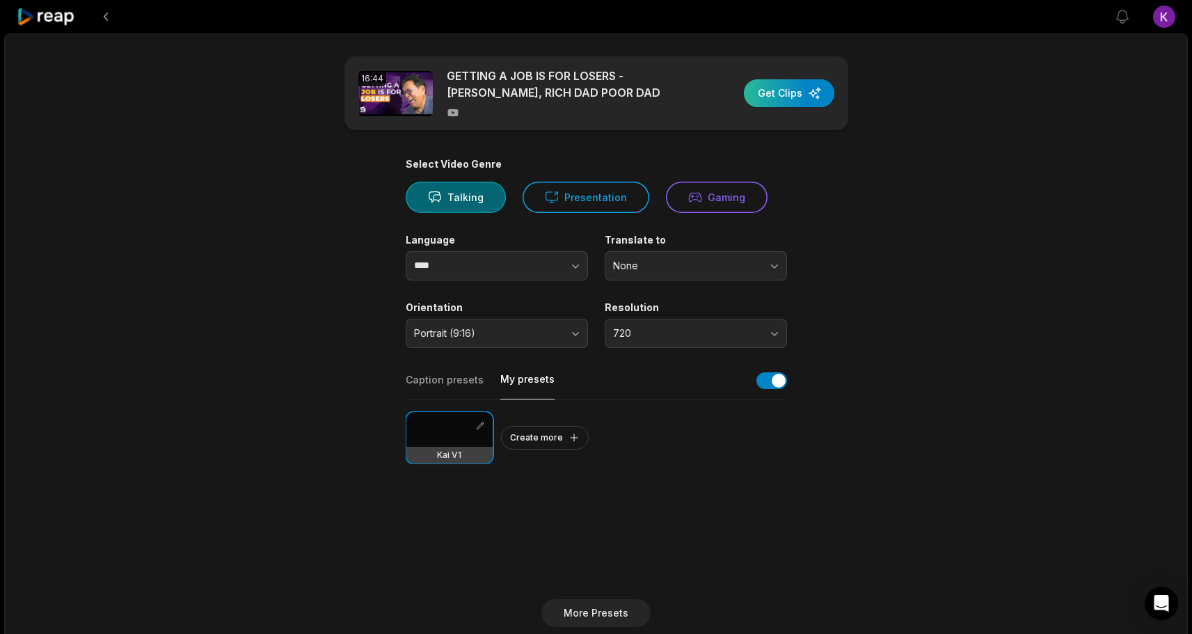
click at [589, 86] on div "button" at bounding box center [789, 93] width 90 height 28
